Goal: Task Accomplishment & Management: Manage account settings

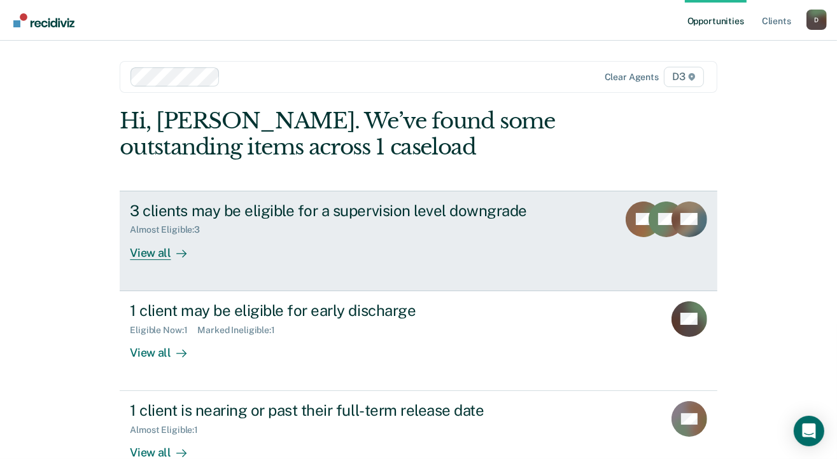
click at [143, 256] on div "View all" at bounding box center [165, 247] width 71 height 25
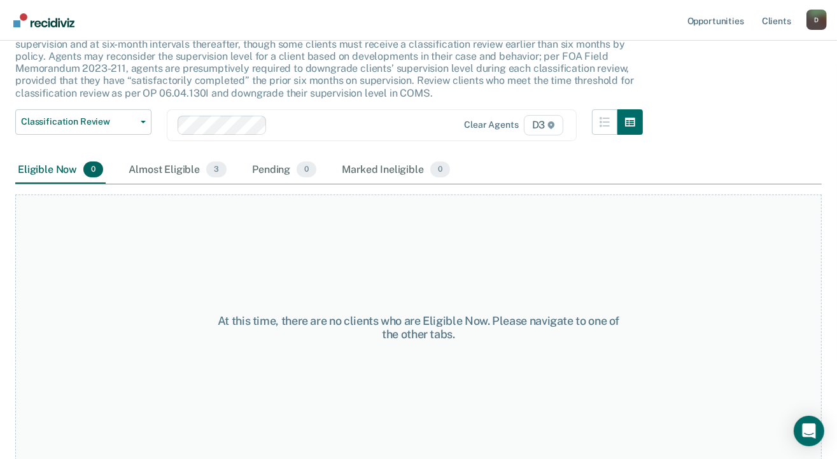
scroll to position [34, 0]
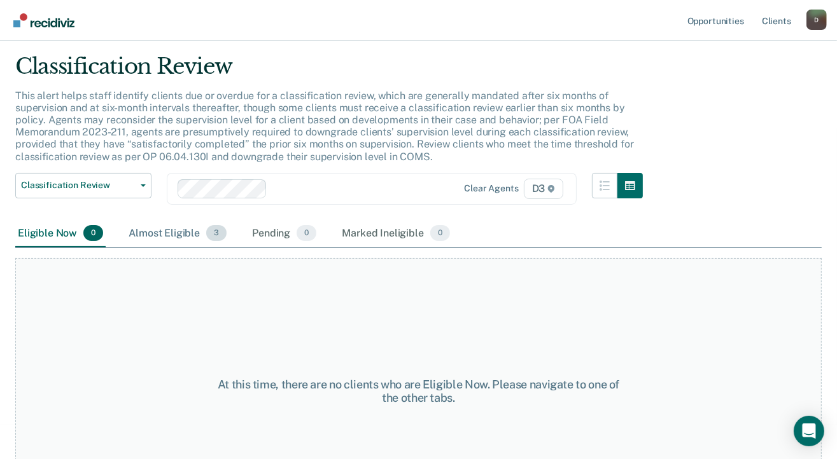
click at [168, 233] on div "Almost Eligible 3" at bounding box center [177, 234] width 103 height 28
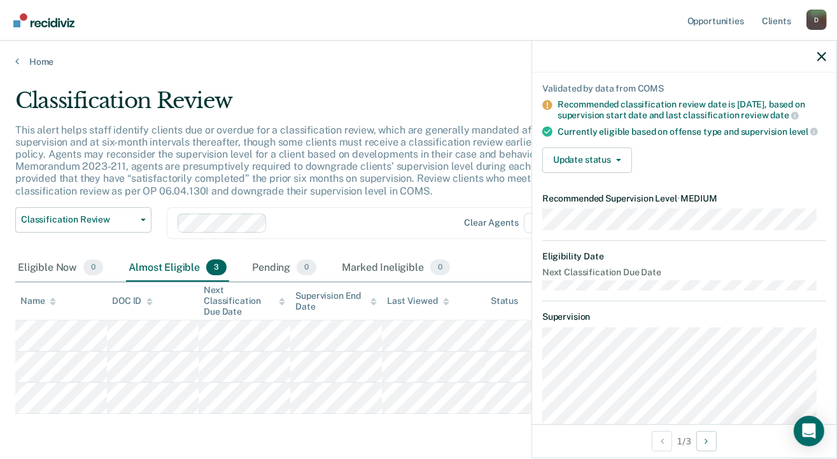
scroll to position [0, 0]
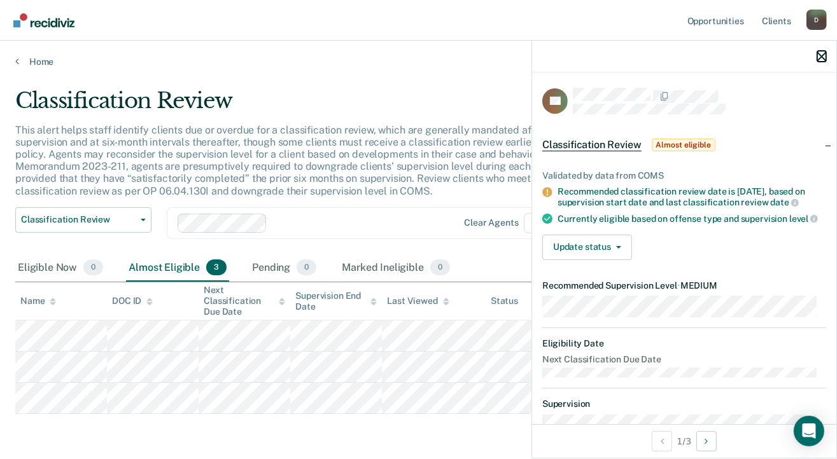
click at [823, 56] on icon "button" at bounding box center [821, 56] width 9 height 9
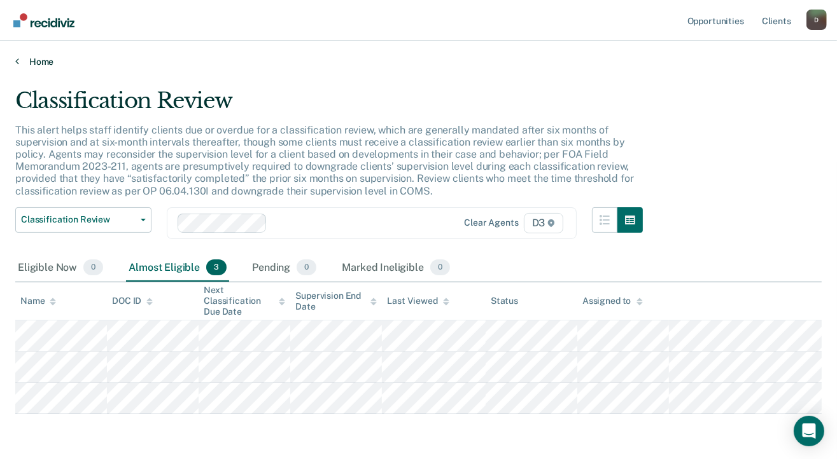
click at [42, 59] on link "Home" at bounding box center [418, 61] width 806 height 11
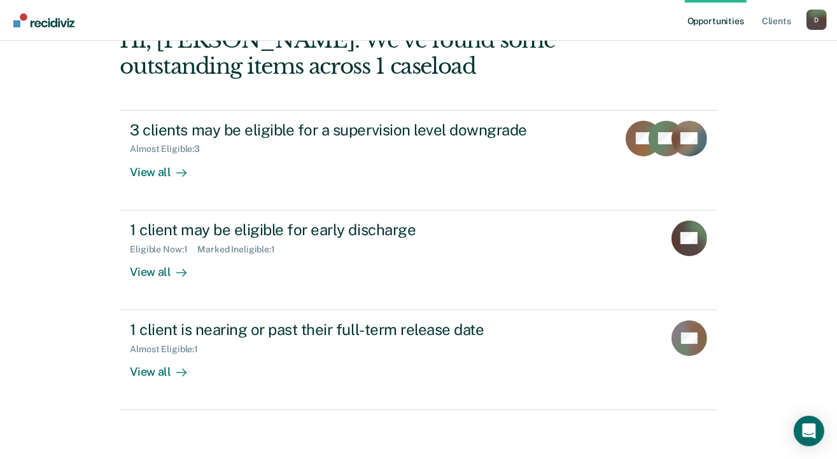
scroll to position [81, 0]
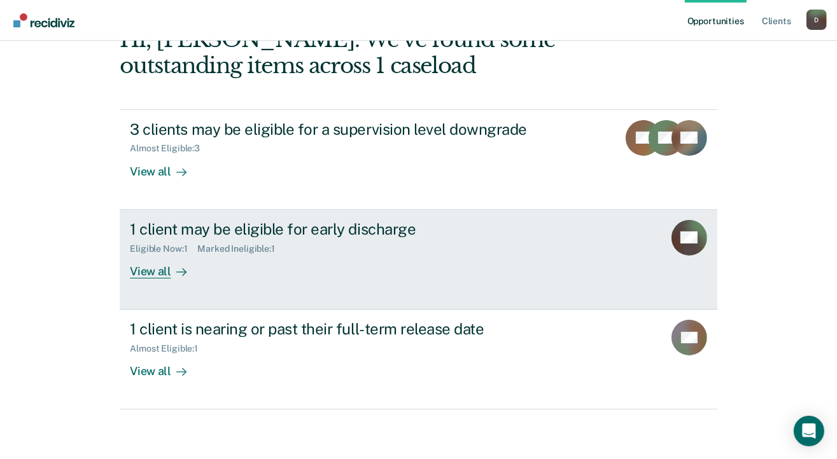
click at [151, 270] on div "View all" at bounding box center [165, 266] width 71 height 25
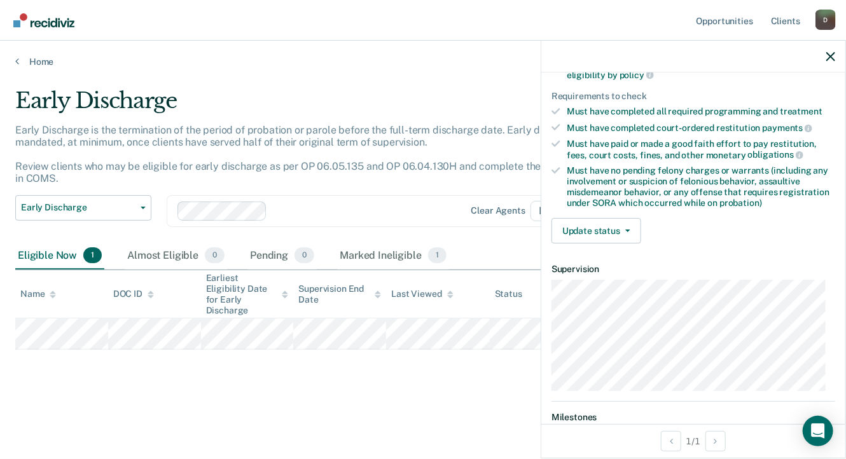
scroll to position [191, 0]
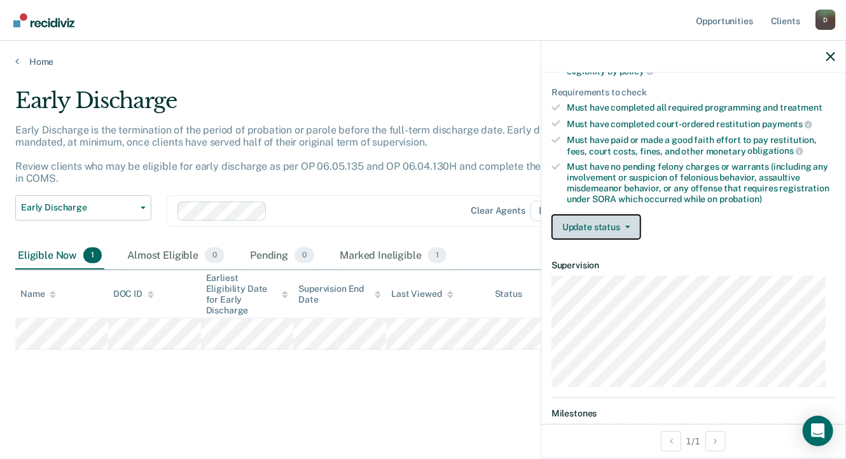
click at [624, 225] on button "Update status" at bounding box center [597, 226] width 90 height 25
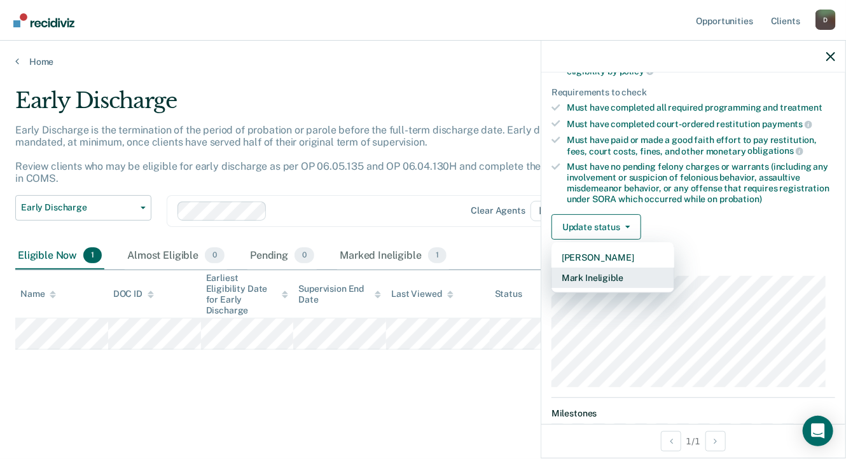
click at [608, 274] on button "Mark Ineligible" at bounding box center [613, 278] width 123 height 20
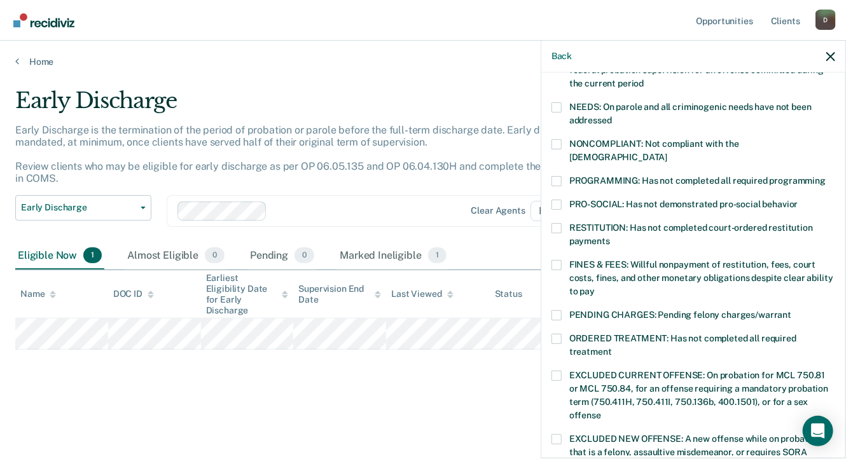
click at [560, 260] on span at bounding box center [557, 265] width 10 height 10
click at [595, 287] on input "FINES & FEES: Willful nonpayment of restitution, fees, court costs, fines, and …" at bounding box center [595, 287] width 0 height 0
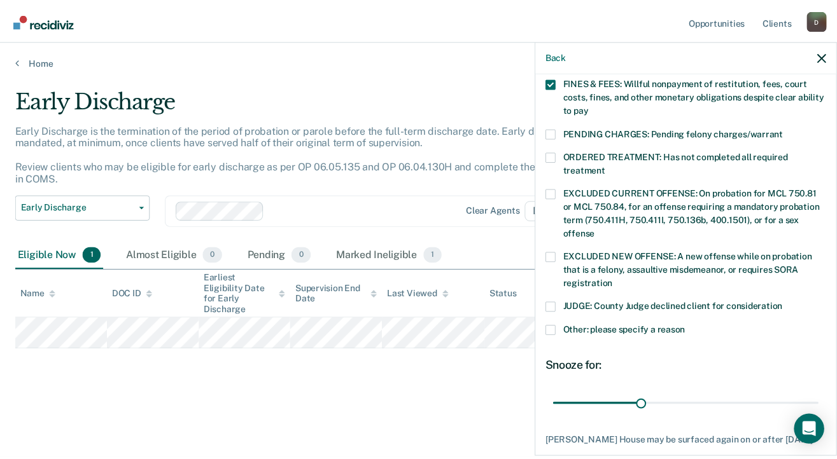
scroll to position [430, 0]
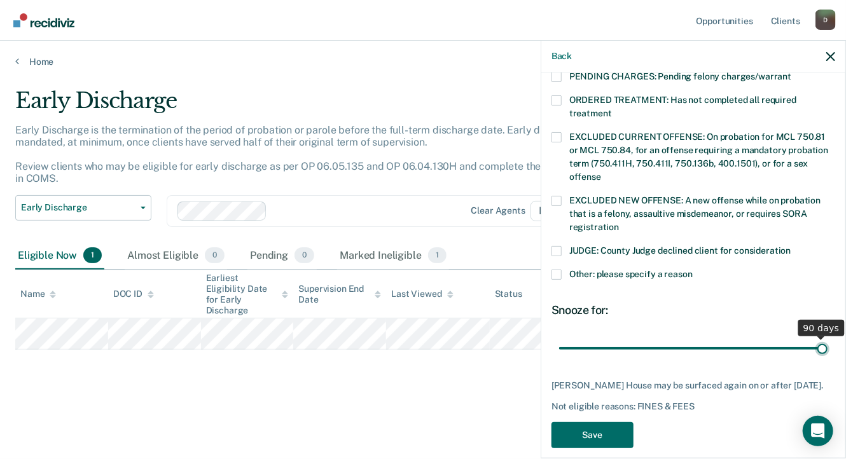
drag, startPoint x: 644, startPoint y: 331, endPoint x: 817, endPoint y: 349, distance: 174.0
type input "90"
click at [817, 349] on input "range" at bounding box center [693, 349] width 269 height 22
click at [584, 437] on button "Save" at bounding box center [593, 436] width 82 height 26
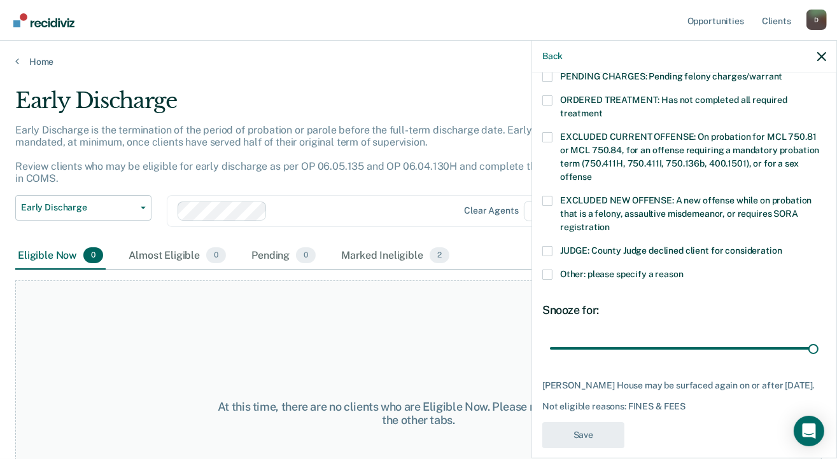
scroll to position [377, 0]
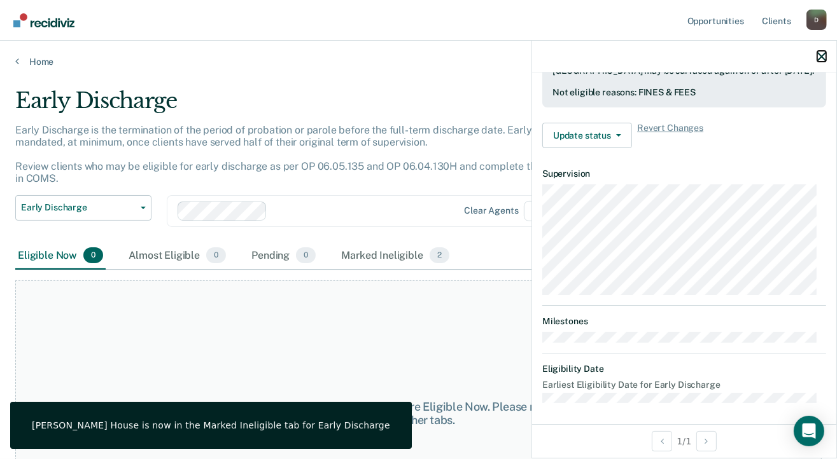
click at [821, 60] on icon "button" at bounding box center [821, 56] width 9 height 9
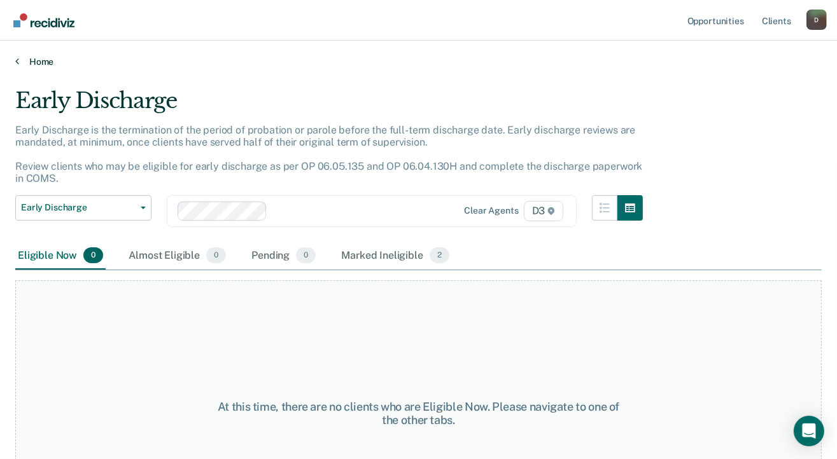
click at [40, 61] on link "Home" at bounding box center [418, 61] width 806 height 11
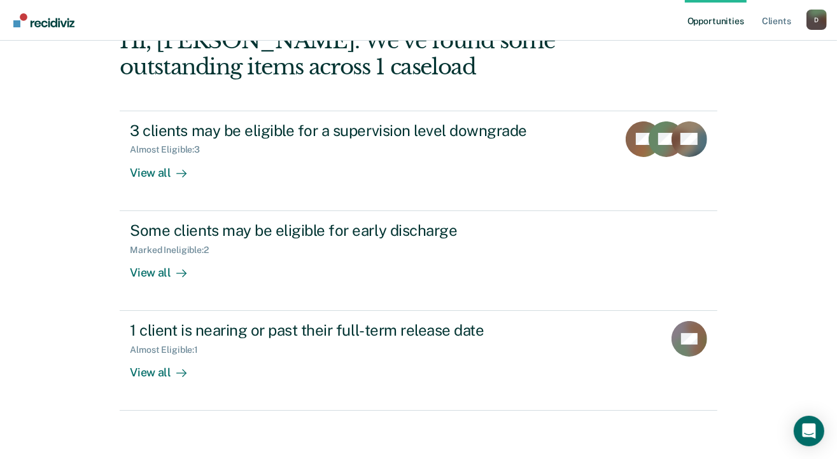
scroll to position [81, 0]
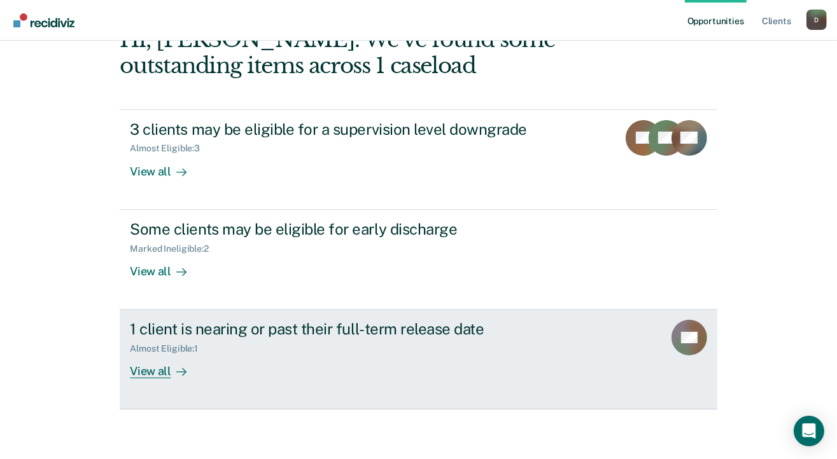
click at [150, 370] on div "View all" at bounding box center [165, 366] width 71 height 25
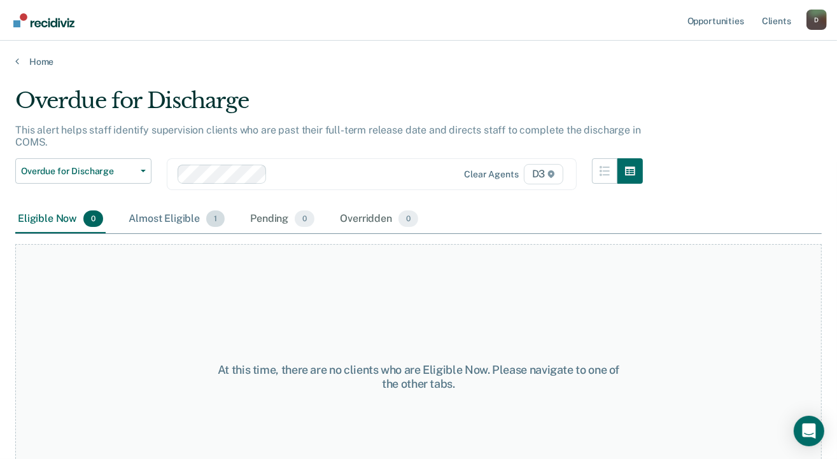
click at [181, 220] on div "Almost Eligible 1" at bounding box center [176, 220] width 101 height 28
